Goal: Task Accomplishment & Management: Use online tool/utility

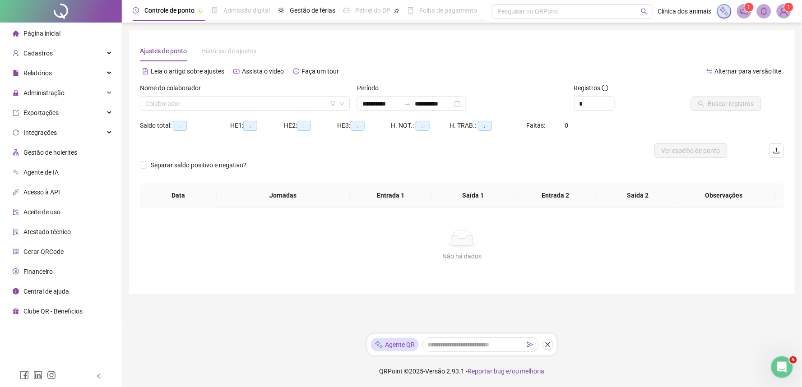
type input "**********"
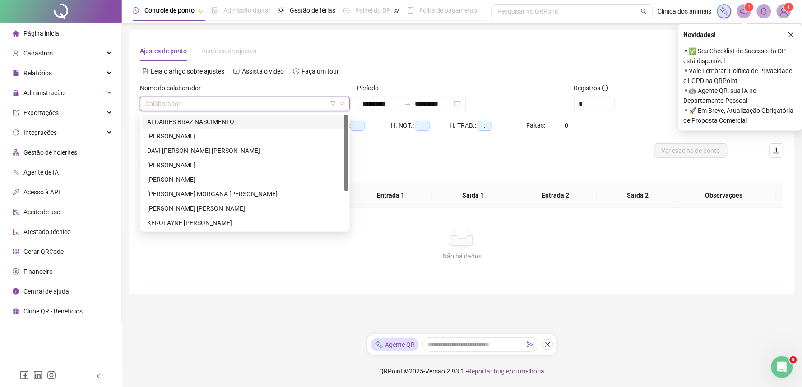
click at [202, 106] on input "search" at bounding box center [240, 104] width 191 height 14
click at [186, 179] on div "[PERSON_NAME]" at bounding box center [244, 180] width 195 height 10
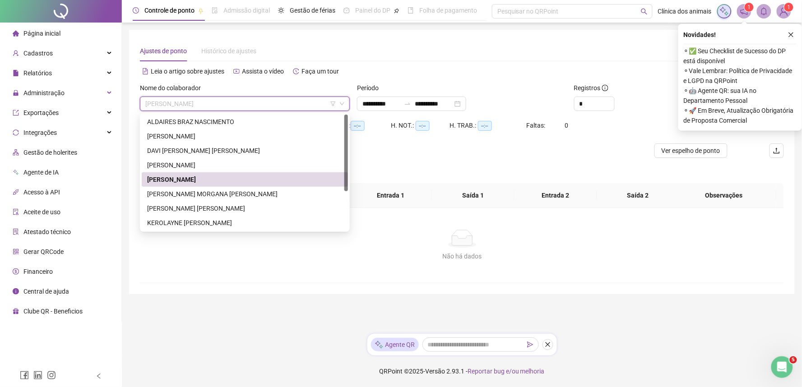
click at [241, 181] on div "[PERSON_NAME]" at bounding box center [244, 180] width 195 height 10
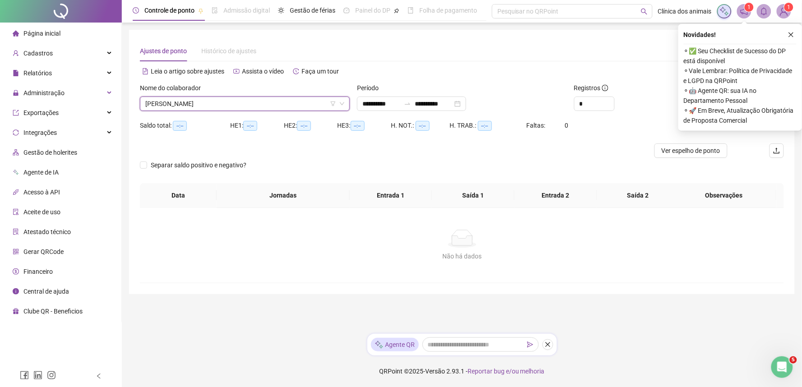
click at [796, 39] on div "Novidades !" at bounding box center [740, 34] width 113 height 11
click at [791, 37] on icon "close" at bounding box center [791, 35] width 6 height 6
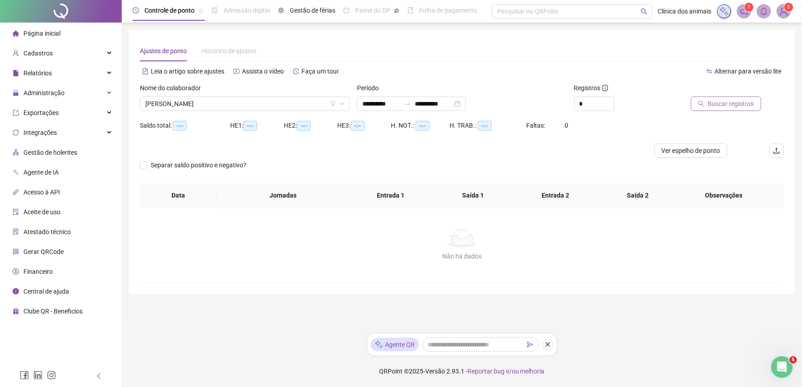
click at [730, 105] on span "Buscar registros" at bounding box center [731, 104] width 46 height 10
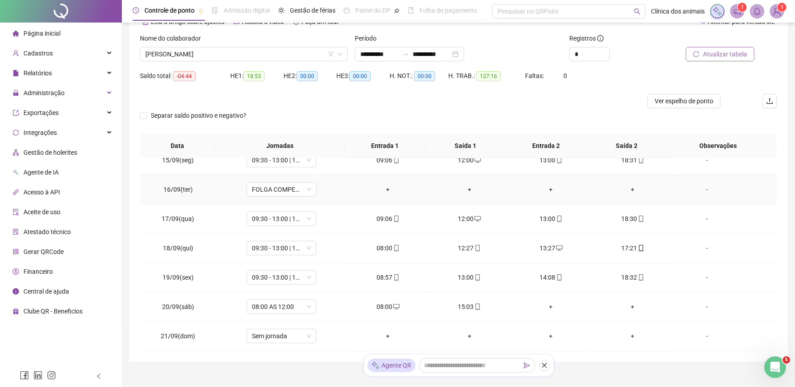
scroll to position [50, 0]
click at [294, 188] on span "FOLGA COMPENSATÓRIA" at bounding box center [281, 189] width 59 height 14
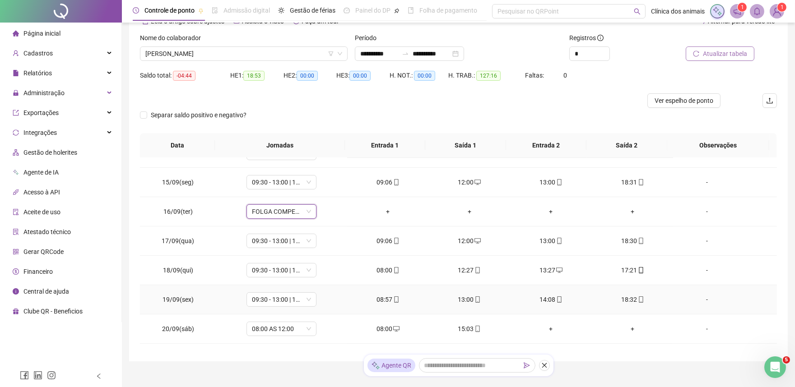
scroll to position [424, 0]
